Goal: Navigation & Orientation: Find specific page/section

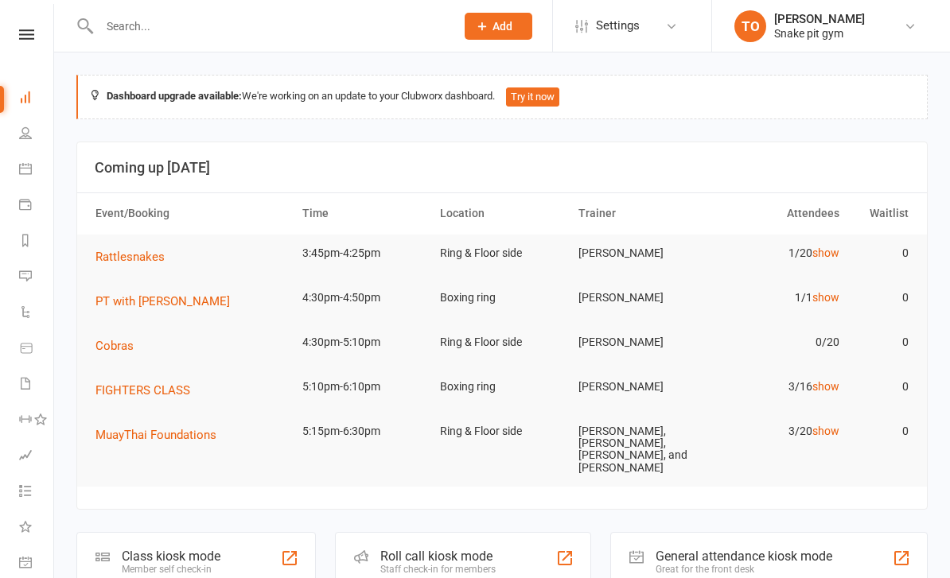
click at [130, 251] on span "Rattlesnakes" at bounding box center [129, 257] width 69 height 14
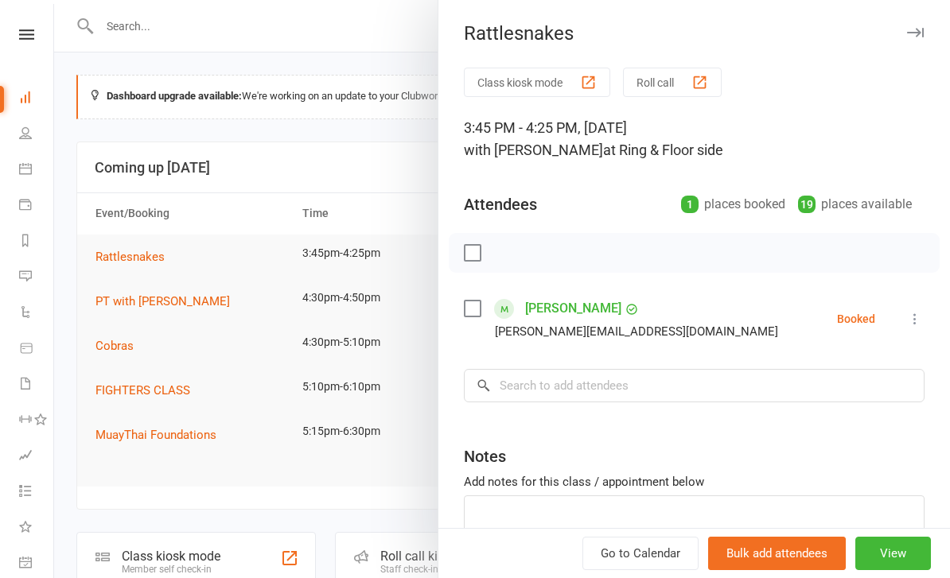
click at [122, 298] on div at bounding box center [502, 289] width 896 height 578
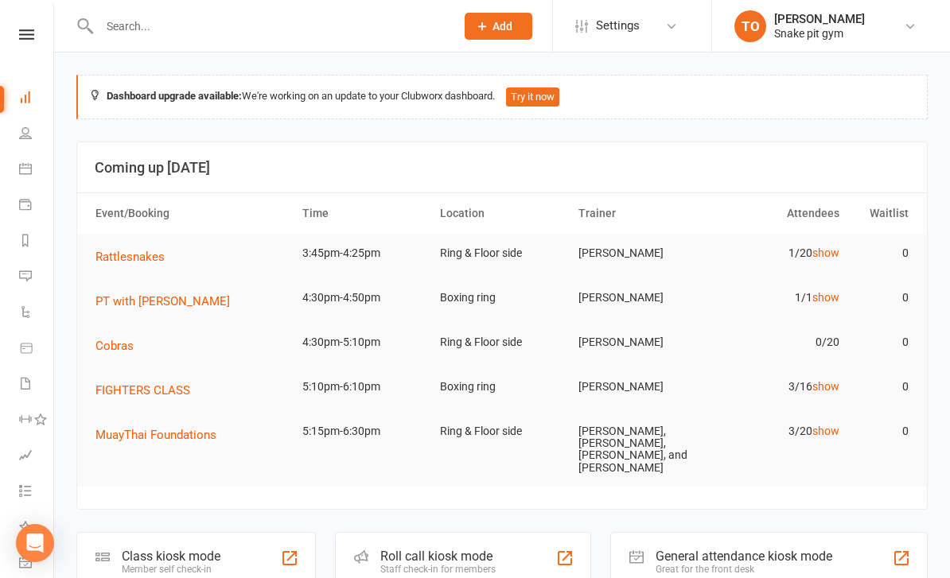
click at [132, 304] on span "PT with [PERSON_NAME]" at bounding box center [162, 301] width 134 height 14
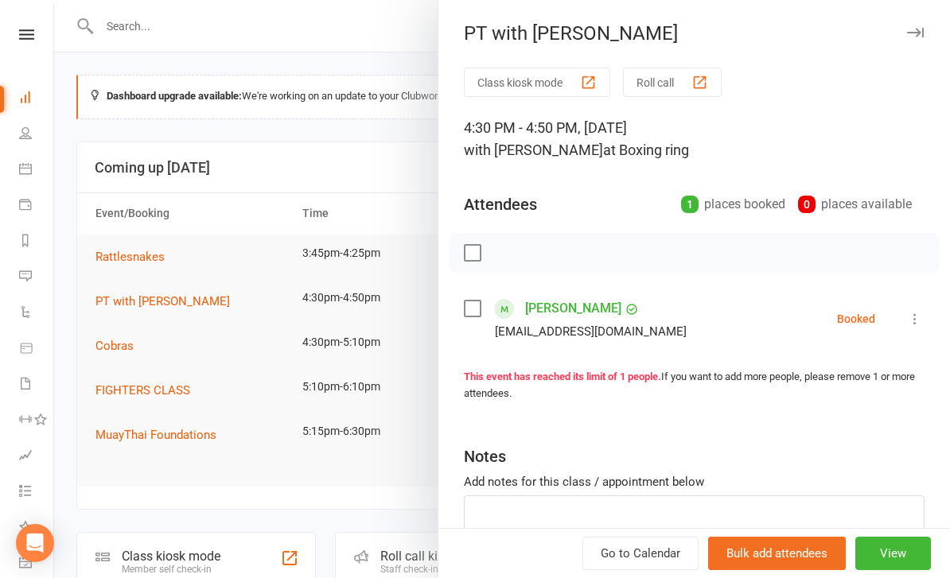
click at [143, 473] on div at bounding box center [502, 289] width 896 height 578
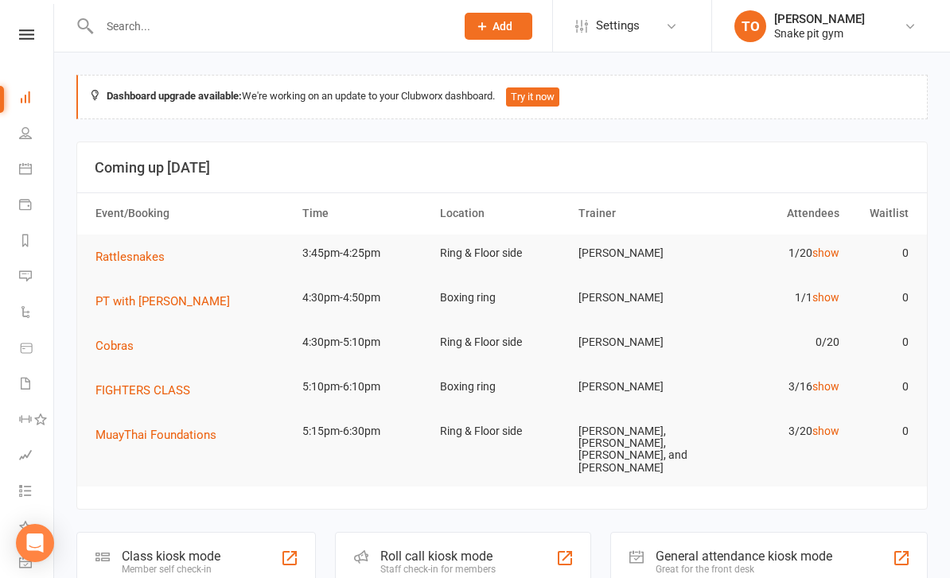
click at [117, 381] on button "FIGHTERS CLASS" at bounding box center [148, 390] width 106 height 19
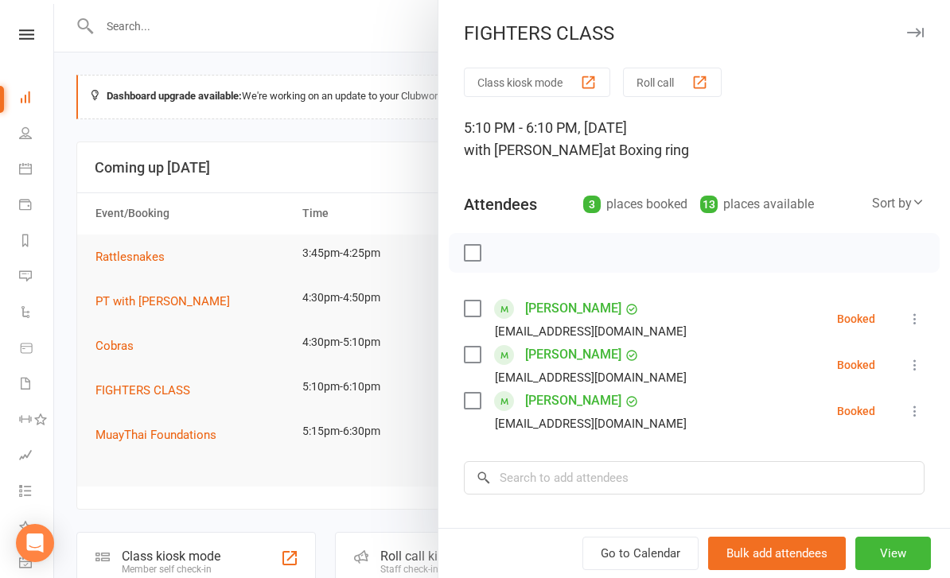
click at [185, 506] on div at bounding box center [502, 289] width 896 height 578
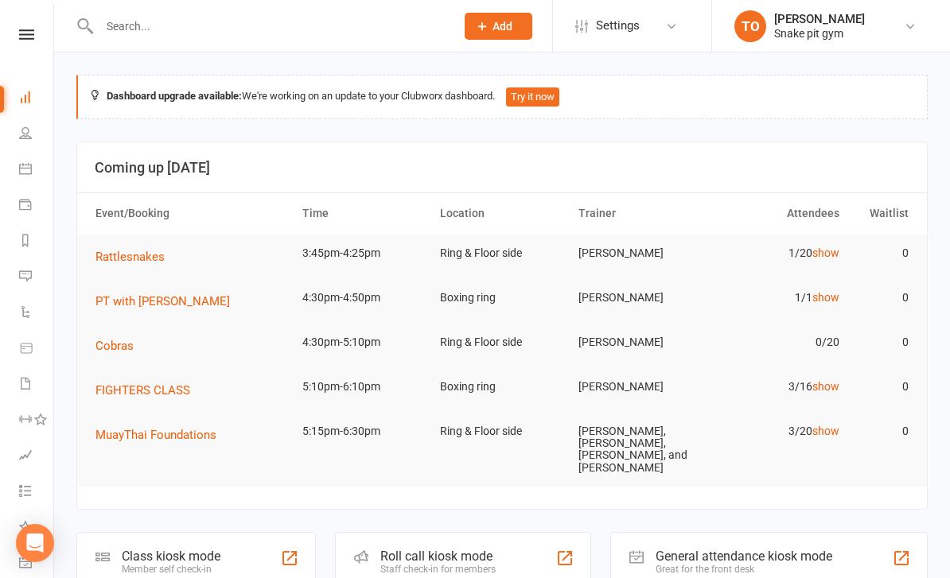
click at [148, 440] on span "MuayThai Foundations" at bounding box center [155, 435] width 121 height 14
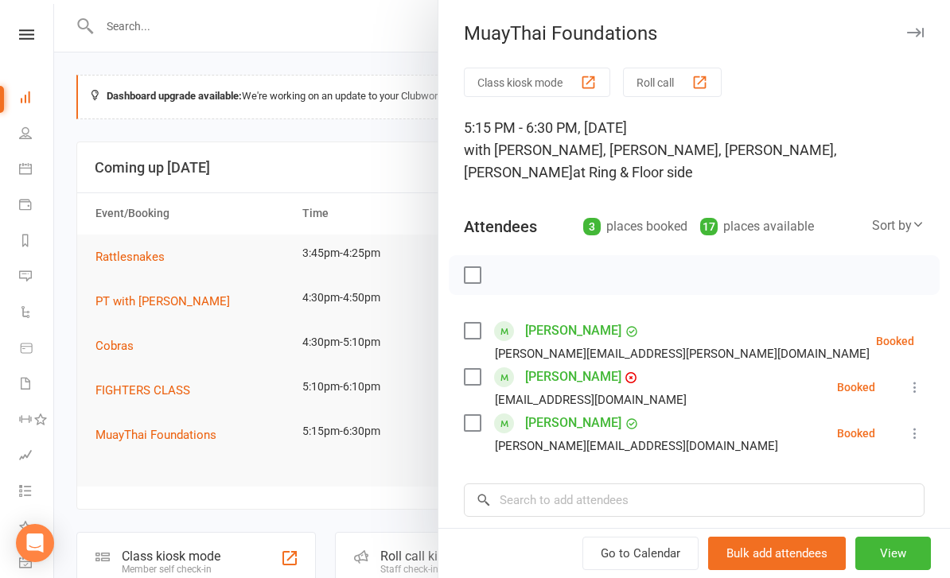
click at [160, 468] on div at bounding box center [502, 289] width 896 height 578
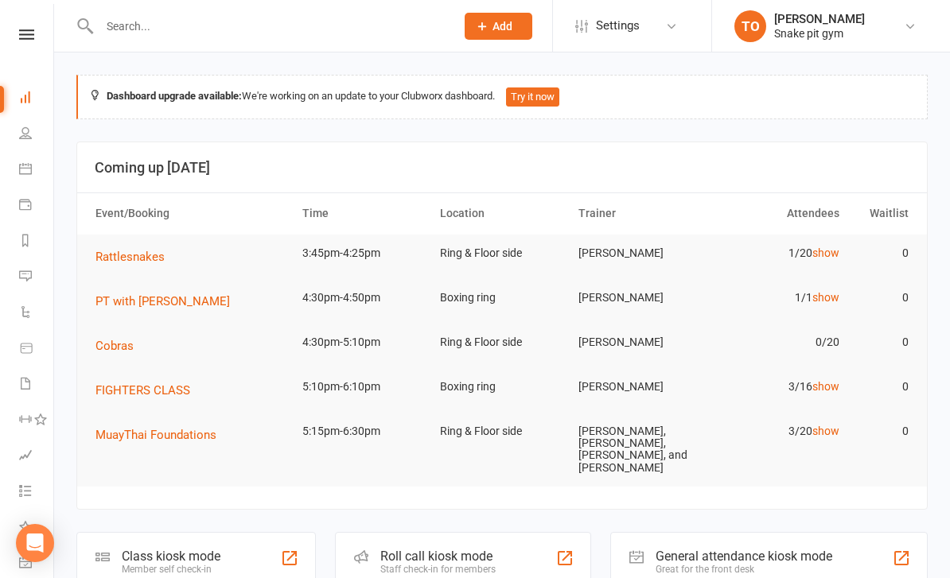
click at [20, 133] on icon at bounding box center [25, 133] width 13 height 13
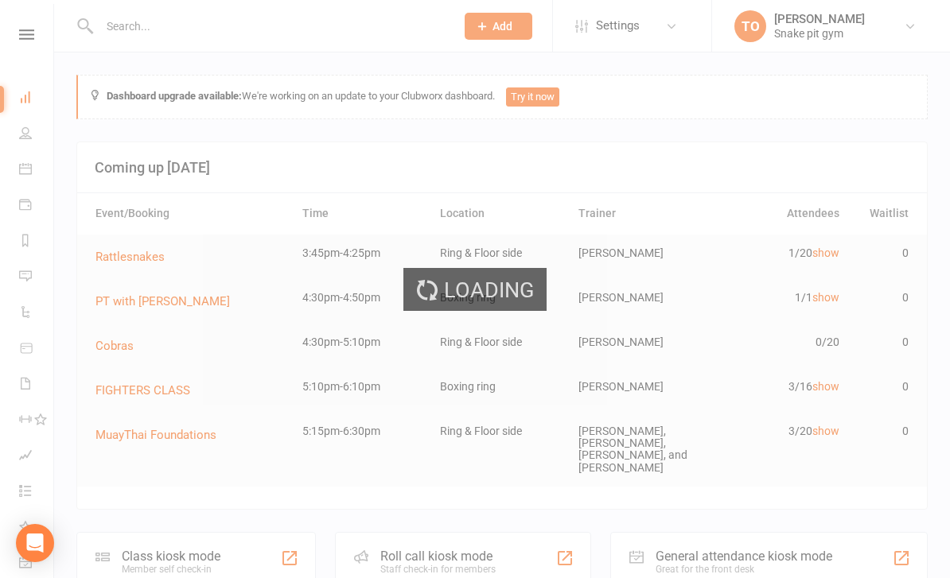
select select "100"
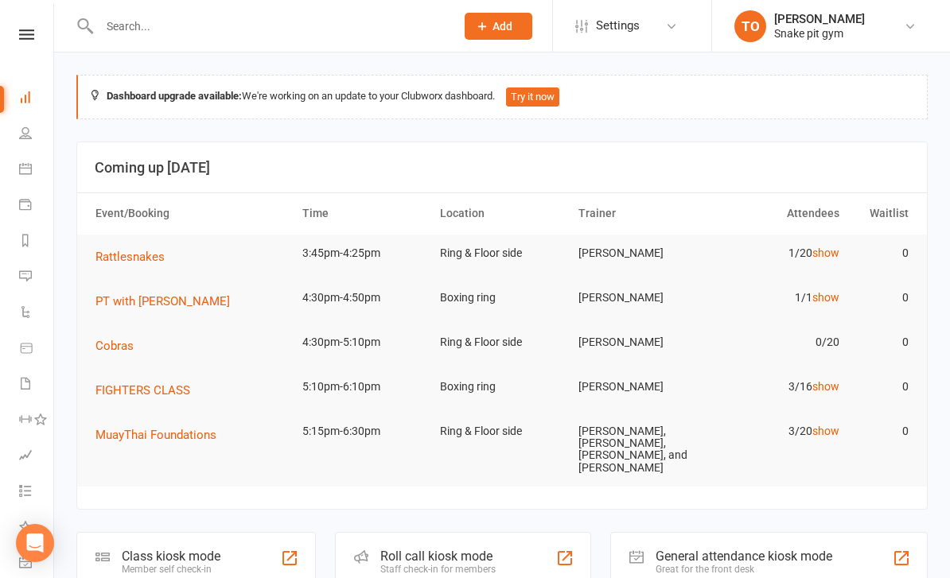
click at [27, 164] on icon at bounding box center [25, 168] width 13 height 13
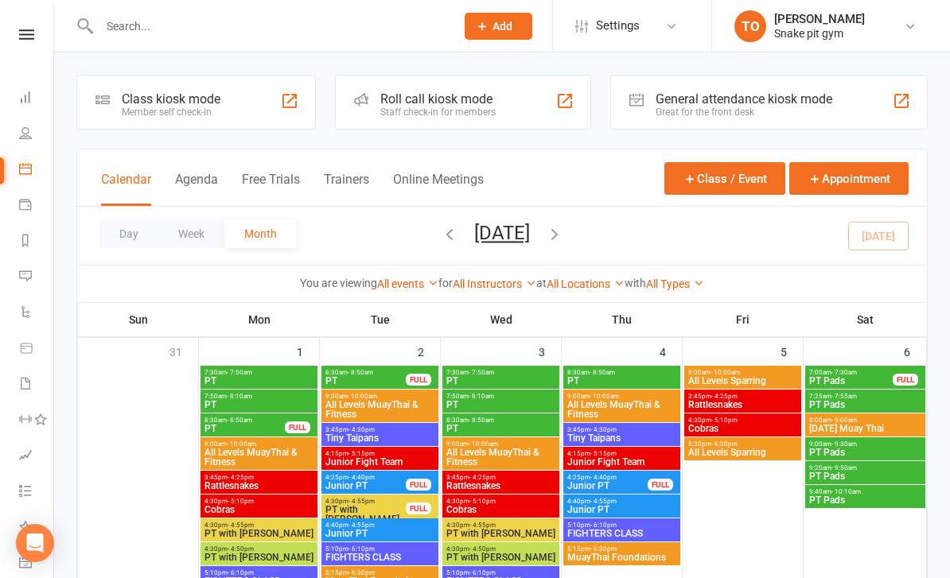
click at [9, 122] on li "People" at bounding box center [26, 135] width 53 height 36
click at [44, 122] on link "People" at bounding box center [37, 135] width 36 height 36
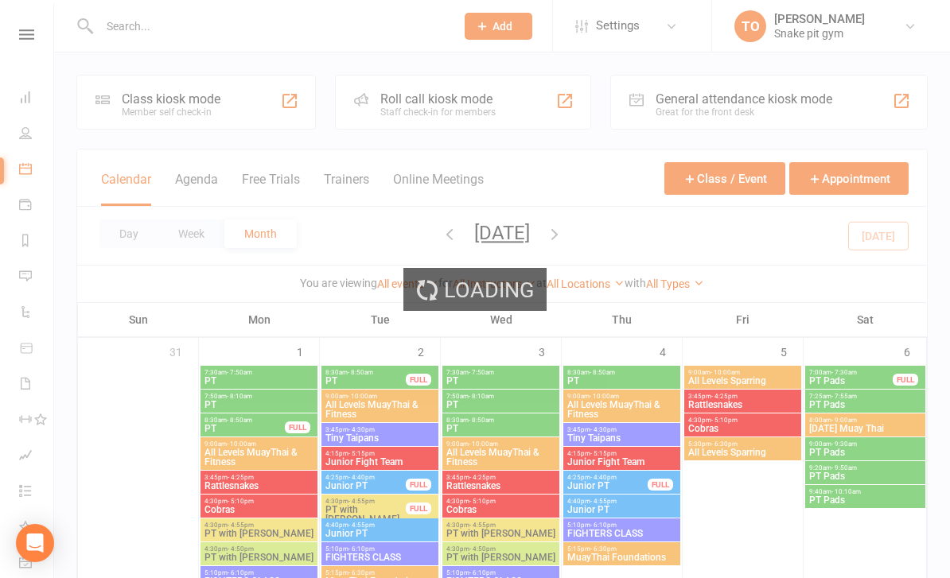
select select "100"
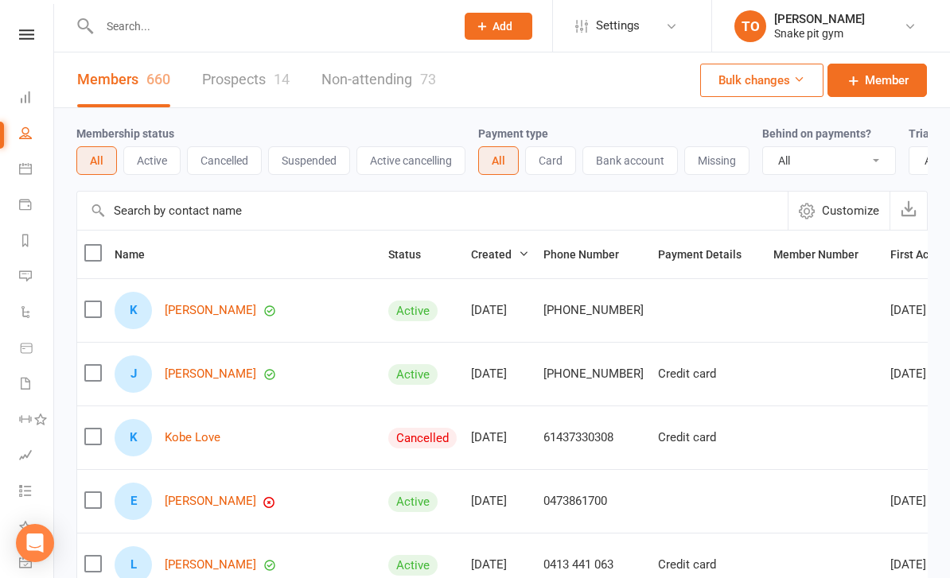
click at [14, 94] on li "Dashboard" at bounding box center [26, 99] width 53 height 36
click at [20, 89] on link "Dashboard" at bounding box center [37, 99] width 36 height 36
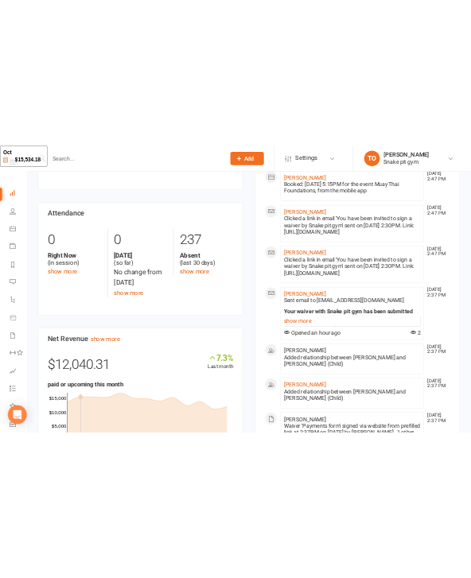
scroll to position [1097, 0]
